Goal: Task Accomplishment & Management: Use online tool/utility

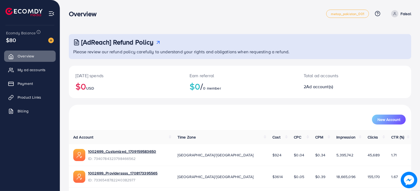
click at [212, 15] on div "Overview" at bounding box center [197, 14] width 257 height 8
click at [23, 70] on span "My ad accounts" at bounding box center [33, 69] width 28 height 5
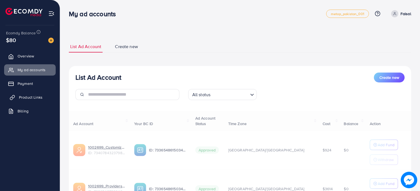
click at [23, 99] on span "Product Links" at bounding box center [31, 96] width 24 height 5
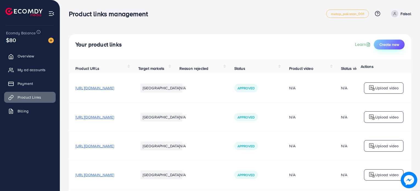
click at [387, 43] on span "Create new" at bounding box center [390, 44] width 20 height 5
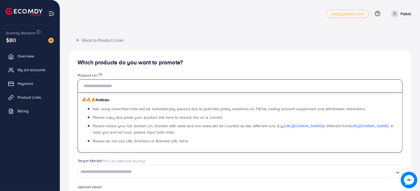
click at [171, 84] on input "text" at bounding box center [240, 85] width 325 height 13
paste input "**********"
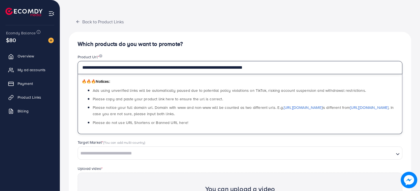
scroll to position [27, 0]
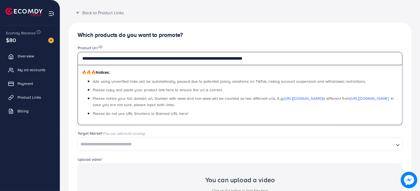
type input "**********"
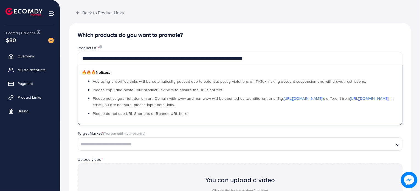
click at [99, 144] on input "Search for option" at bounding box center [236, 144] width 315 height 9
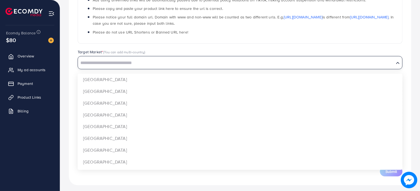
scroll to position [110, 0]
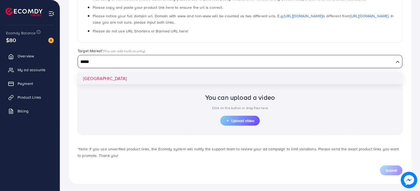
type input "*****"
click at [108, 77] on div "**********" at bounding box center [240, 61] width 343 height 243
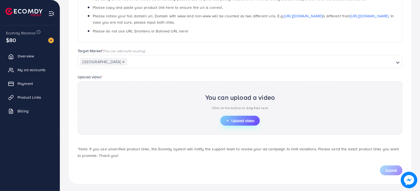
click at [229, 117] on button "Upload video" at bounding box center [240, 121] width 40 height 10
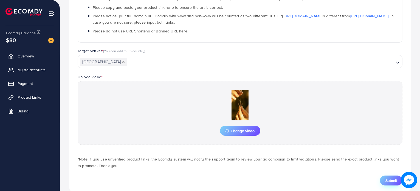
click at [390, 177] on button "Submit" at bounding box center [391, 180] width 23 height 10
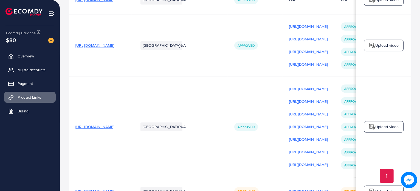
scroll to position [1190, 0]
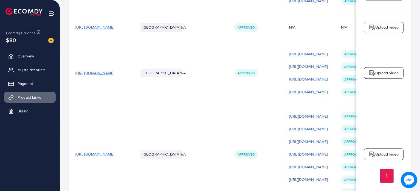
click at [283, 74] on td "Approved" at bounding box center [255, 73] width 55 height 62
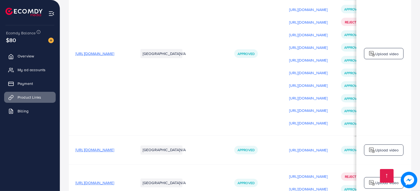
scroll to position [970, 0]
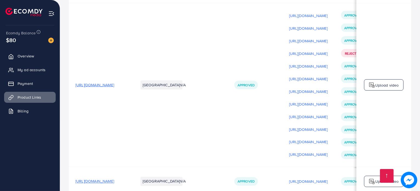
click at [257, 85] on td "Approved" at bounding box center [255, 85] width 55 height 164
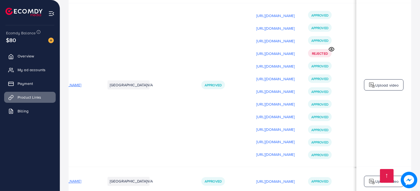
scroll to position [0, 92]
click at [375, 79] on div "Upload video" at bounding box center [384, 85] width 40 height 12
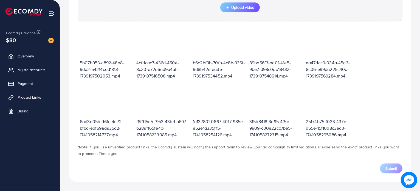
scroll to position [191, 0]
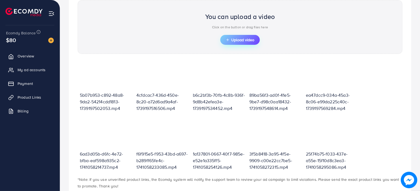
click at [244, 38] on span "Upload video" at bounding box center [240, 40] width 29 height 4
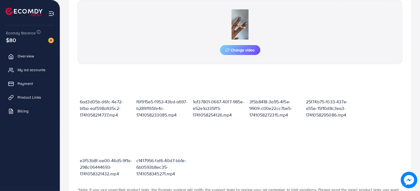
scroll to position [66, 0]
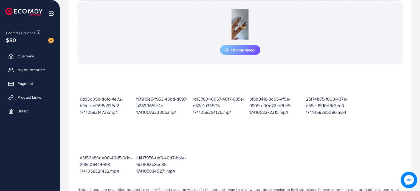
click at [284, 135] on div "5b07b953-c892-48a8-9da2-54214cdd1813-1739197502053.mp4 4cfdcac7-436d-450e-8c20-…" at bounding box center [240, 92] width 325 height 176
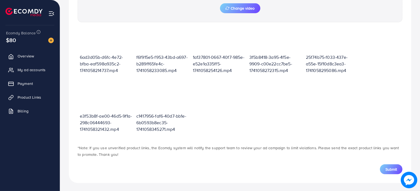
scroll to position [233, 0]
click at [391, 166] on span "Submit" at bounding box center [392, 168] width 12 height 5
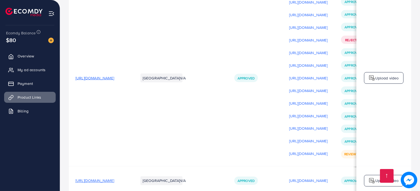
scroll to position [988, 0]
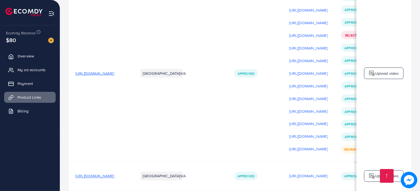
click at [260, 87] on td "Approved" at bounding box center [255, 73] width 55 height 177
click at [388, 70] on p "Upload video" at bounding box center [388, 73] width 24 height 7
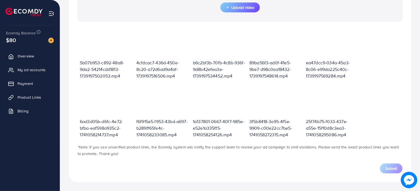
scroll to position [191, 0]
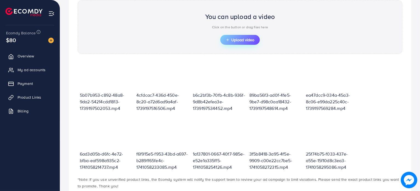
click at [248, 35] on button "Upload video" at bounding box center [240, 40] width 40 height 10
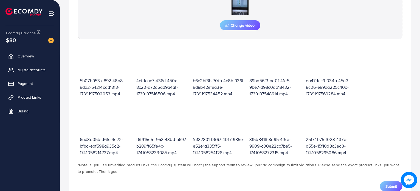
scroll to position [233, 0]
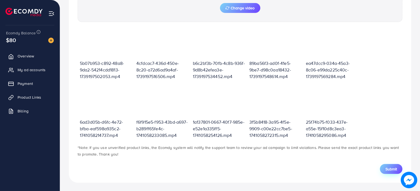
click at [391, 168] on span "Submit" at bounding box center [392, 168] width 12 height 5
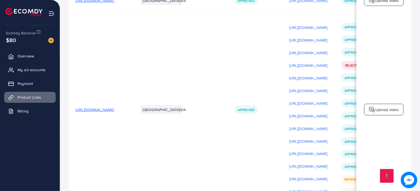
scroll to position [961, 0]
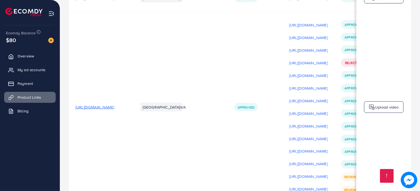
click at [228, 113] on td "N/A" at bounding box center [200, 106] width 55 height 189
click at [388, 104] on p "Upload video" at bounding box center [388, 107] width 24 height 7
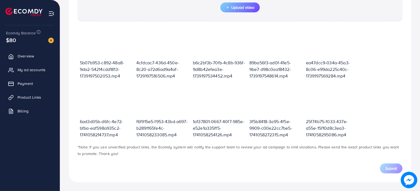
scroll to position [191, 0]
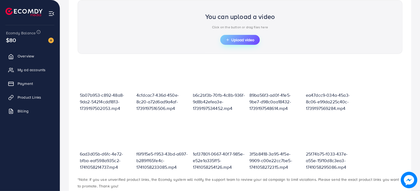
click at [241, 35] on button "Upload video" at bounding box center [240, 40] width 40 height 10
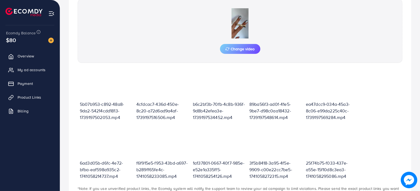
scroll to position [233, 0]
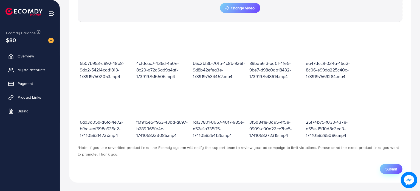
click at [389, 169] on span "Submit" at bounding box center [392, 168] width 12 height 5
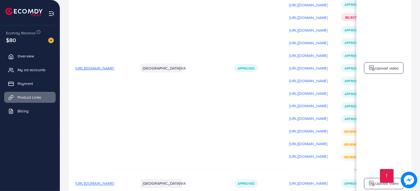
scroll to position [1016, 0]
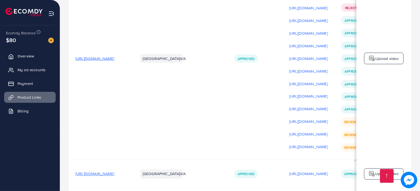
click at [283, 134] on td "Approved" at bounding box center [255, 58] width 55 height 202
click at [114, 56] on span "[URL][DOMAIN_NAME]" at bounding box center [94, 58] width 39 height 5
